Goal: Information Seeking & Learning: Learn about a topic

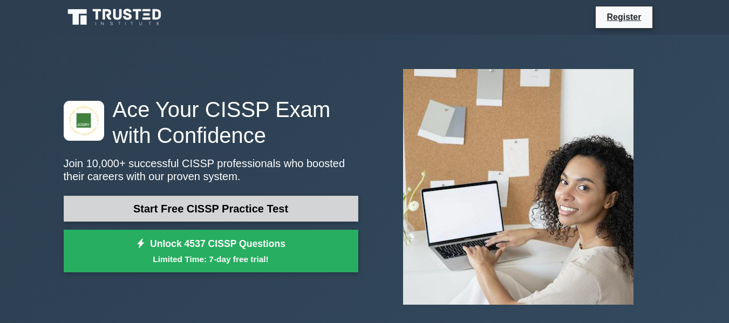
click at [242, 204] on link "Start Free CISSP Practice Test" at bounding box center [211, 209] width 294 height 26
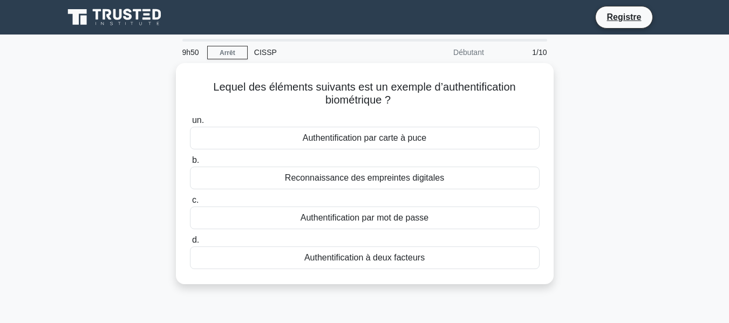
click at [599, 131] on div "Lequel des éléments suivants est un exemple d’authentification biométrique ? .s…" at bounding box center [364, 180] width 615 height 234
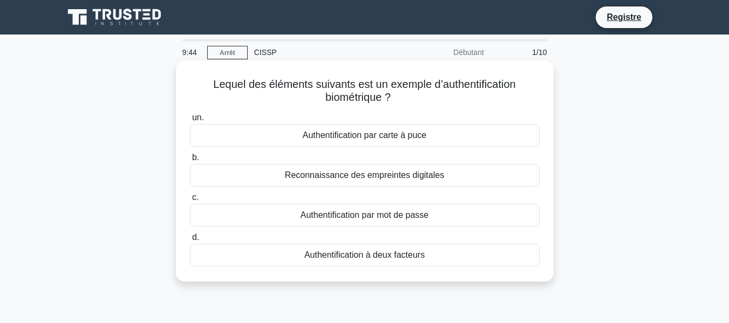
click at [423, 179] on font "Reconnaissance des empreintes digitales" at bounding box center [364, 174] width 159 height 9
click at [190, 161] on input "b. Reconnaissance des empreintes digitales" at bounding box center [190, 157] width 0 height 7
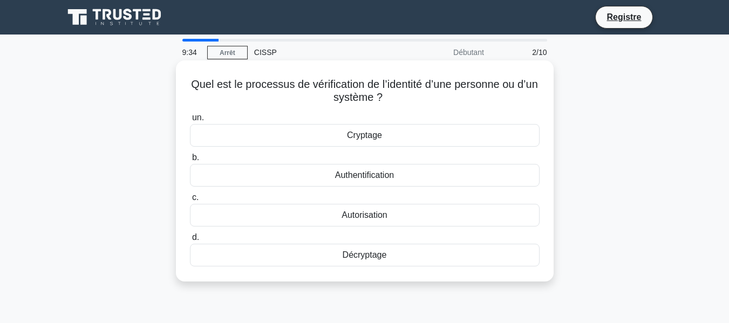
click at [353, 178] on font "Authentification" at bounding box center [364, 174] width 59 height 9
click at [190, 161] on input "b. Authentification" at bounding box center [190, 157] width 0 height 7
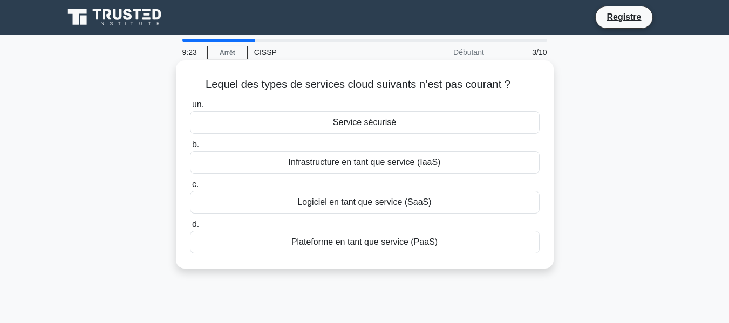
click at [364, 246] on font "Plateforme en tant que service (PaaS)" at bounding box center [364, 241] width 146 height 9
click at [190, 228] on input "d. Plateforme en tant que service (PaaS)" at bounding box center [190, 224] width 0 height 7
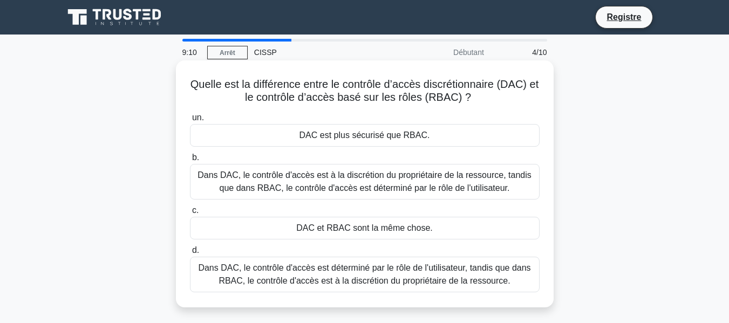
click at [362, 184] on font "Dans DAC, le contrôle d'accès est à la discrétion du propriétaire de la ressour…" at bounding box center [363, 181] width 333 height 22
click at [190, 161] on input "b. Dans DAC, le contrôle d'accès est à la discrétion du propriétaire de la ress…" at bounding box center [190, 157] width 0 height 7
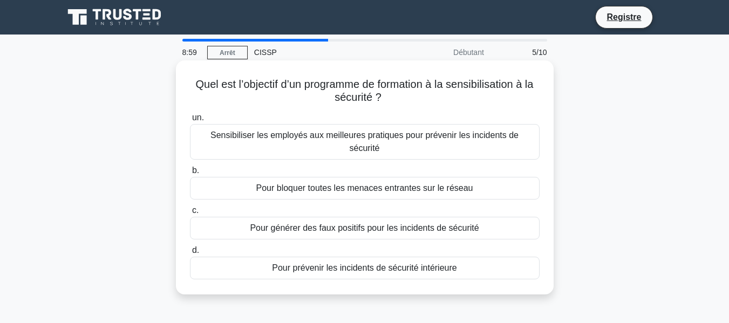
click at [380, 142] on font "Sensibiliser les employés aux meilleures pratiques pour prévenir les incidents …" at bounding box center [365, 142] width 340 height 26
click at [190, 121] on input "un. Sensibiliser les employés aux meilleures pratiques pour prévenir les incide…" at bounding box center [190, 117] width 0 height 7
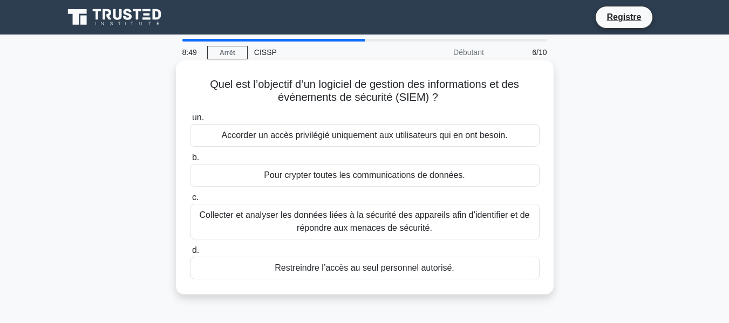
click at [397, 226] on font "Collecter et analyser les données liées à la sécurité des appareils afin d’iden…" at bounding box center [365, 221] width 330 height 22
click at [190, 201] on input "c. Collecter et analyser les données liées à la sécurité des appareils afin d’i…" at bounding box center [190, 197] width 0 height 7
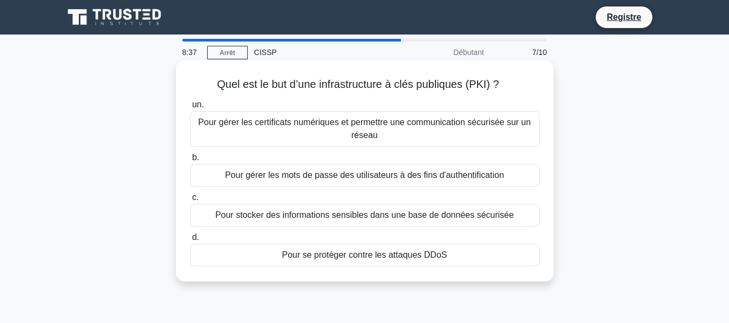
click at [423, 124] on font "Pour gérer les certificats numériques et permettre une communication sécurisée …" at bounding box center [364, 129] width 332 height 22
click at [190, 108] on input "un. Pour gérer les certificats numériques et permettre une communication sécuri…" at bounding box center [190, 104] width 0 height 7
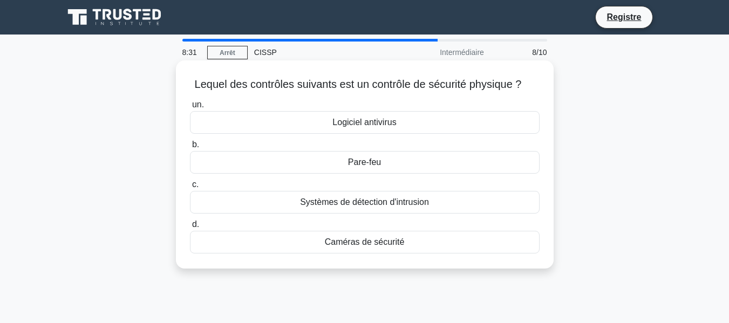
click at [402, 246] on font "Caméras de sécurité" at bounding box center [365, 241] width 80 height 9
click at [190, 228] on input "d. Caméras de sécurité" at bounding box center [190, 224] width 0 height 7
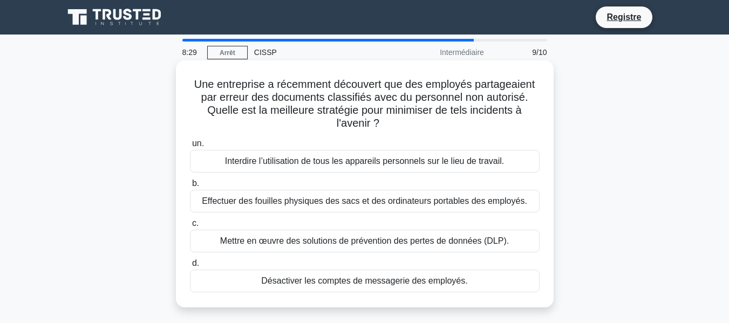
scroll to position [54, 0]
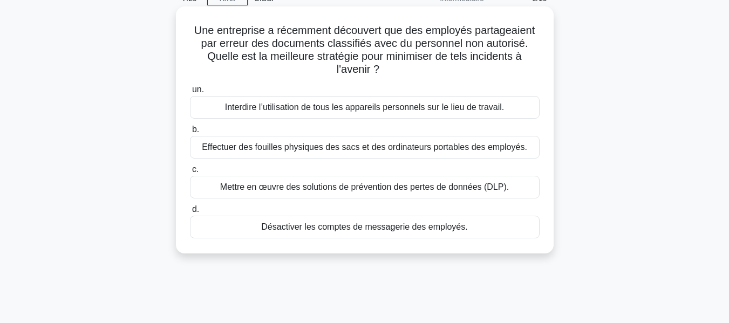
click at [323, 190] on font "Mettre en œuvre des solutions de prévention des pertes de données (DLP)." at bounding box center [364, 186] width 289 height 9
click at [190, 173] on input "c. Mettre en œuvre des solutions de prévention des pertes de données (DLP)." at bounding box center [190, 169] width 0 height 7
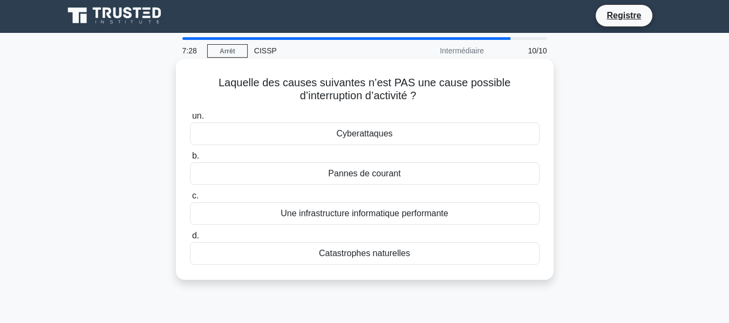
scroll to position [0, 0]
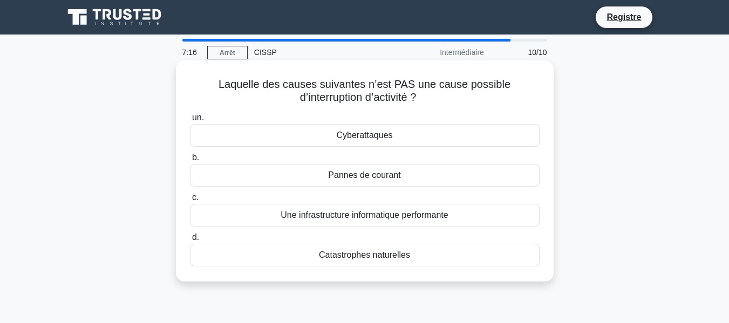
click at [325, 216] on font "Une infrastructure informatique performante" at bounding box center [363, 214] width 167 height 9
click at [190, 201] on input "c. Une infrastructure informatique performante" at bounding box center [190, 197] width 0 height 7
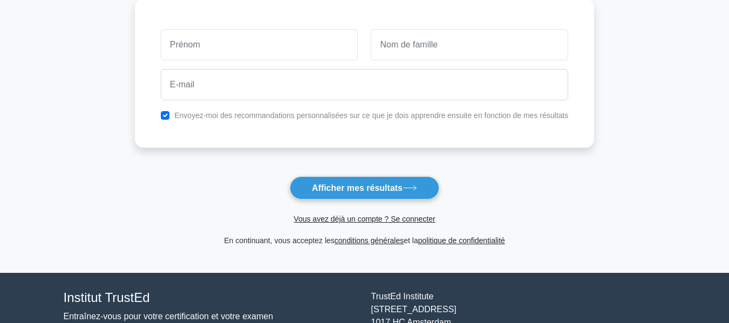
scroll to position [162, 0]
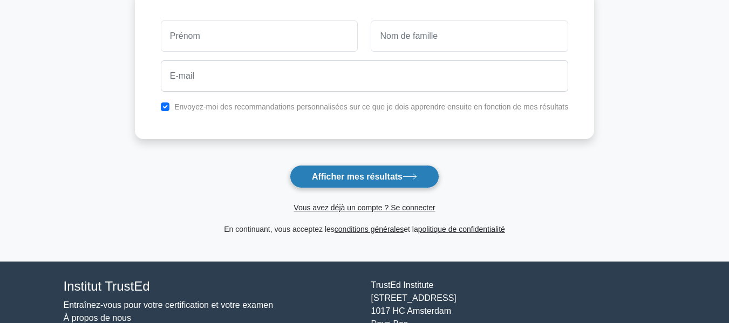
click at [318, 176] on font "Afficher mes résultats" at bounding box center [357, 176] width 91 height 9
click at [324, 181] on font "Afficher mes résultats" at bounding box center [357, 176] width 91 height 9
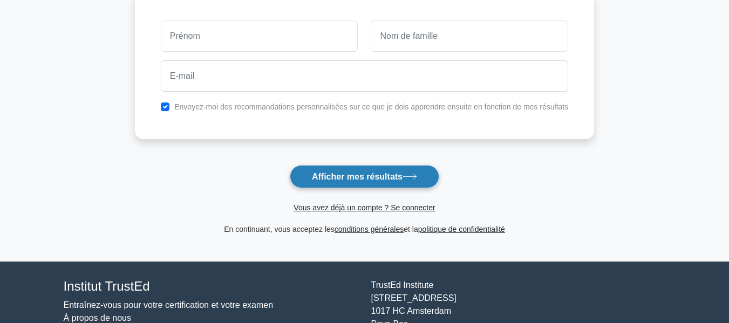
click at [324, 181] on font "Afficher mes résultats" at bounding box center [357, 176] width 91 height 9
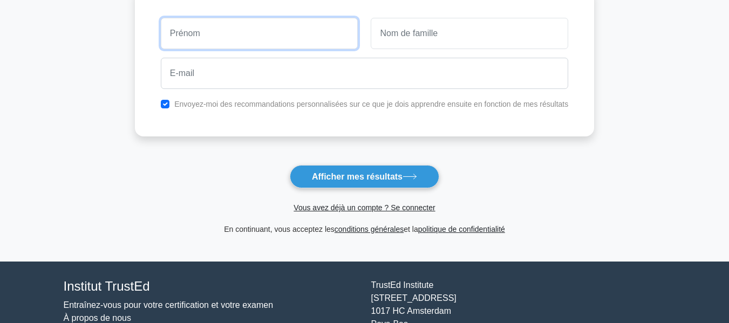
click at [288, 43] on input "text" at bounding box center [259, 33] width 197 height 31
type input "Aboulaye"
click at [259, 37] on input "Aboulaye" at bounding box center [259, 33] width 197 height 31
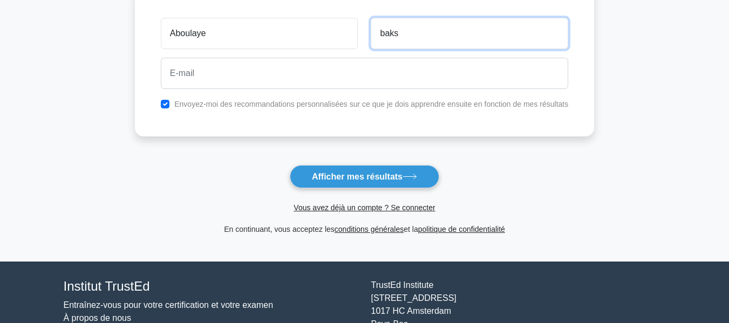
type input "baks"
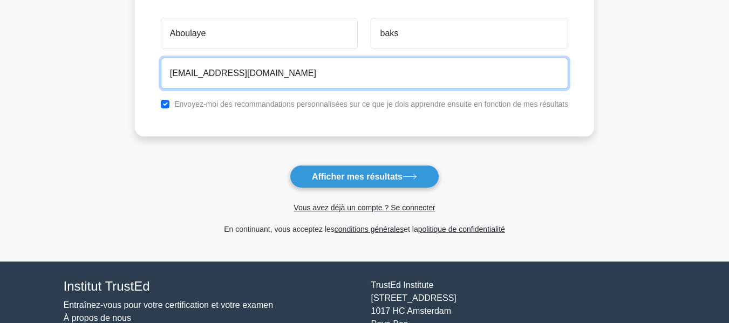
type input "cyberops2025@gmail.com"
click at [290, 165] on button "Afficher mes résultats" at bounding box center [364, 176] width 149 height 23
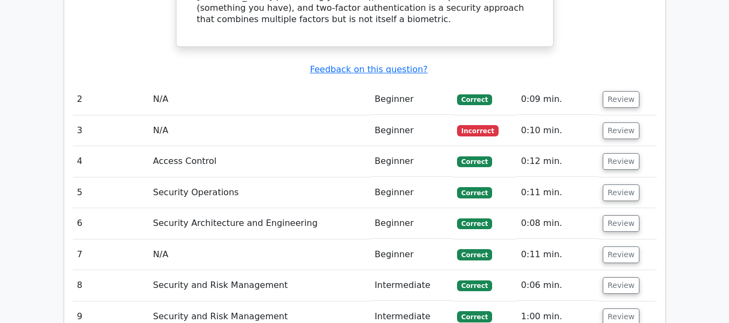
scroll to position [1133, 0]
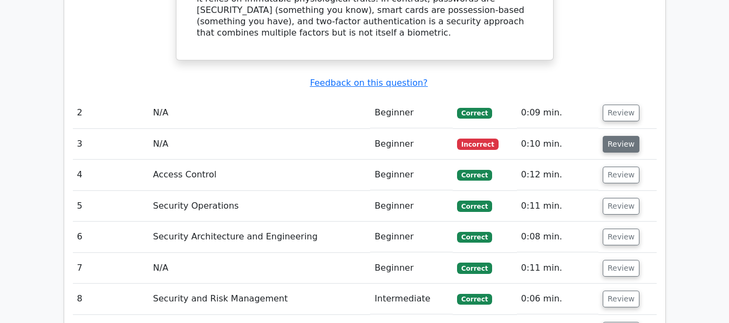
click at [629, 136] on button "Review" at bounding box center [620, 144] width 37 height 17
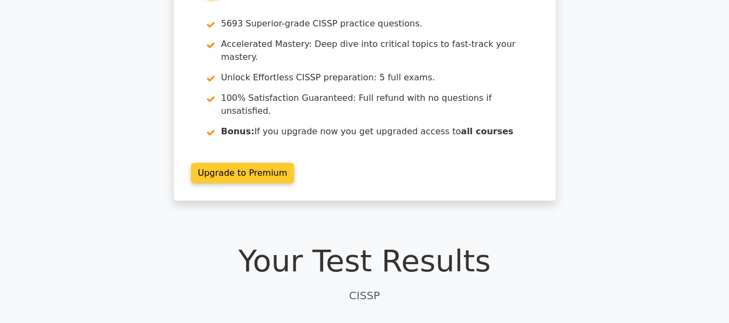
scroll to position [0, 0]
